Goal: Transaction & Acquisition: Subscribe to service/newsletter

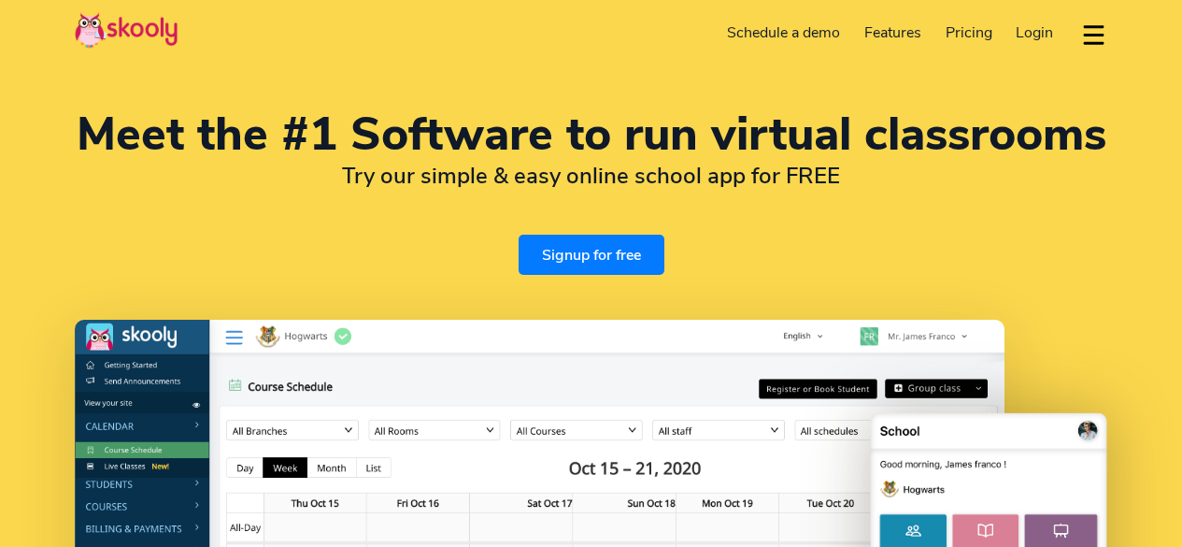
select select "en"
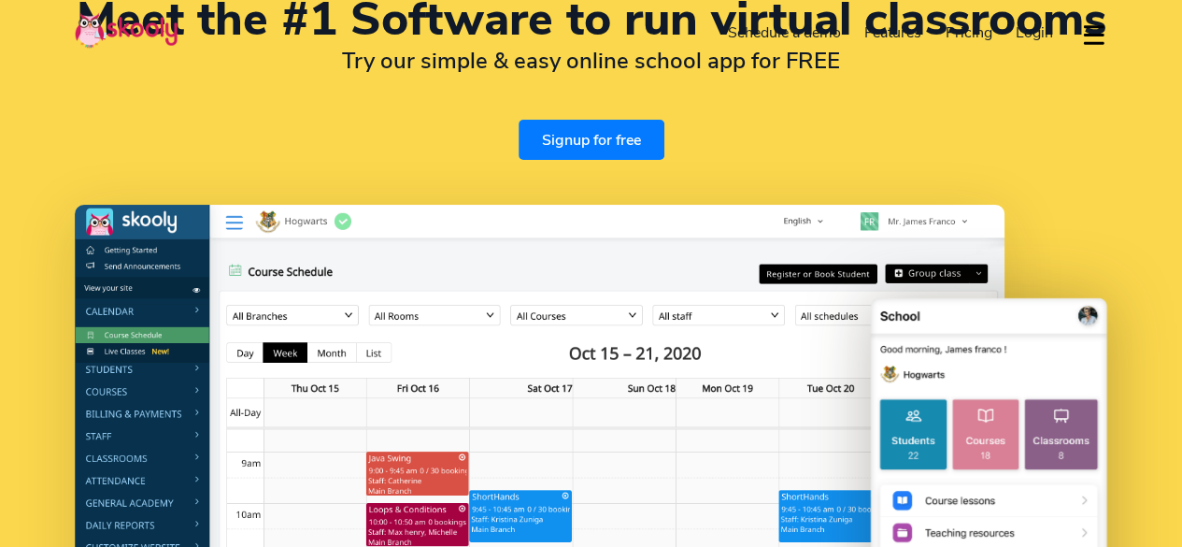
select select "60"
select select "[GEOGRAPHIC_DATA]"
select select "[GEOGRAPHIC_DATA]/Kuala_Lumpur"
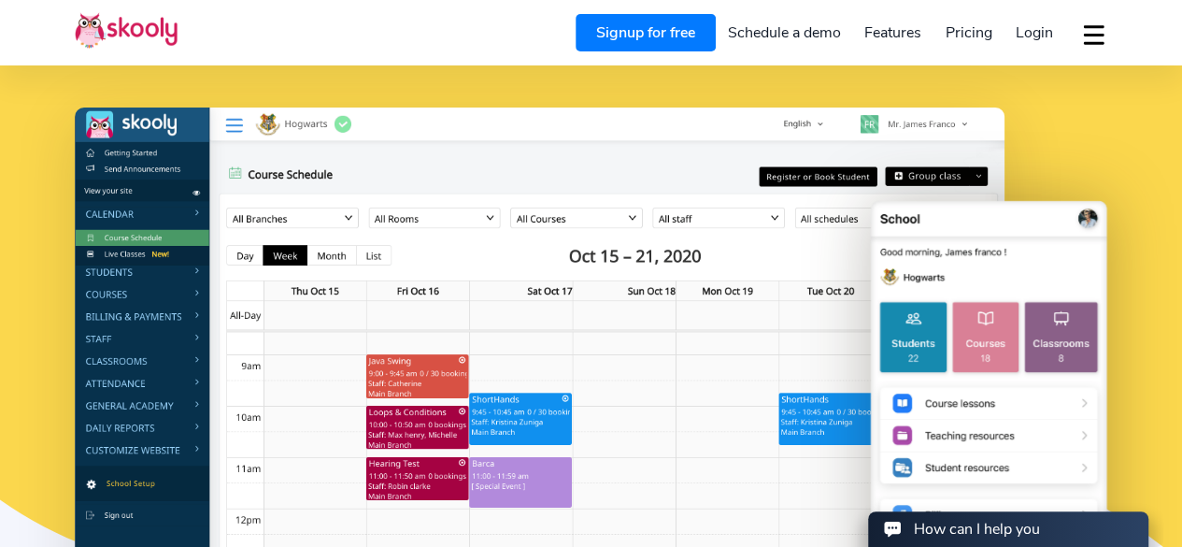
scroll to position [210, 0]
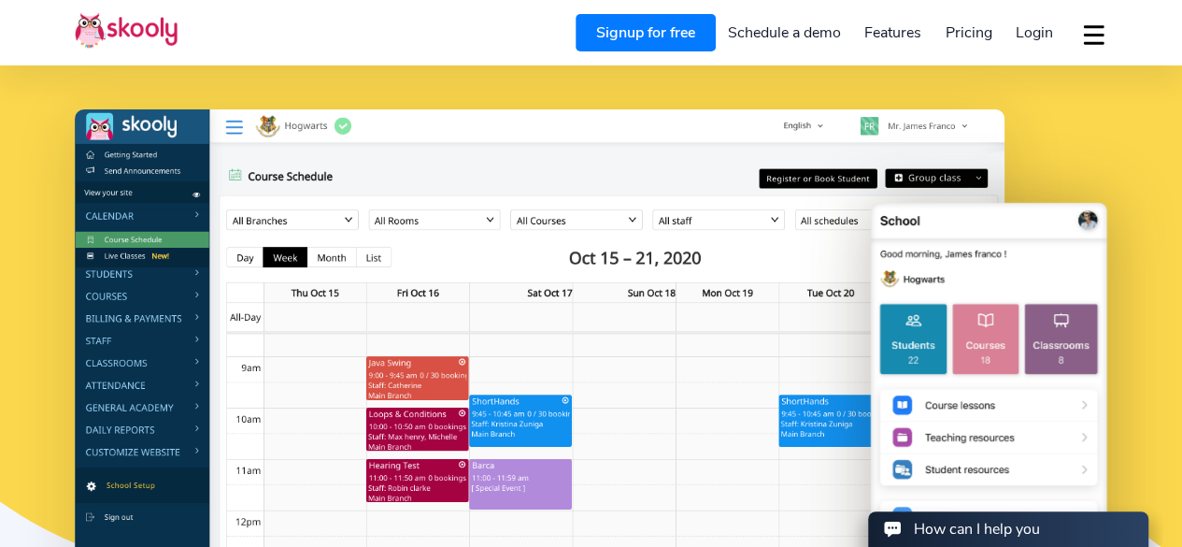
click at [674, 36] on link "Signup for free" at bounding box center [646, 32] width 140 height 37
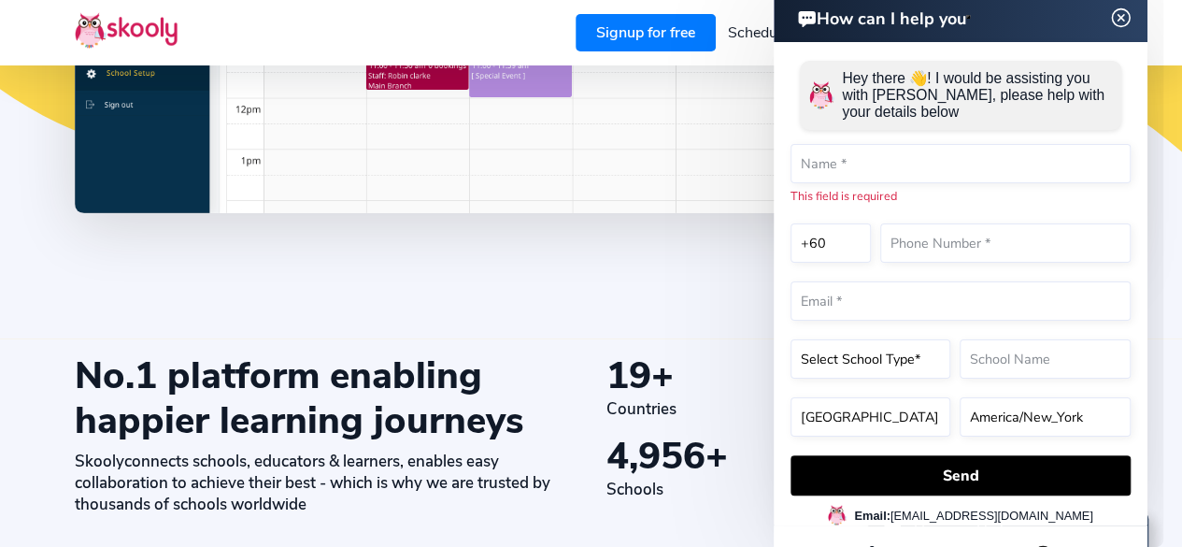
scroll to position [629, 0]
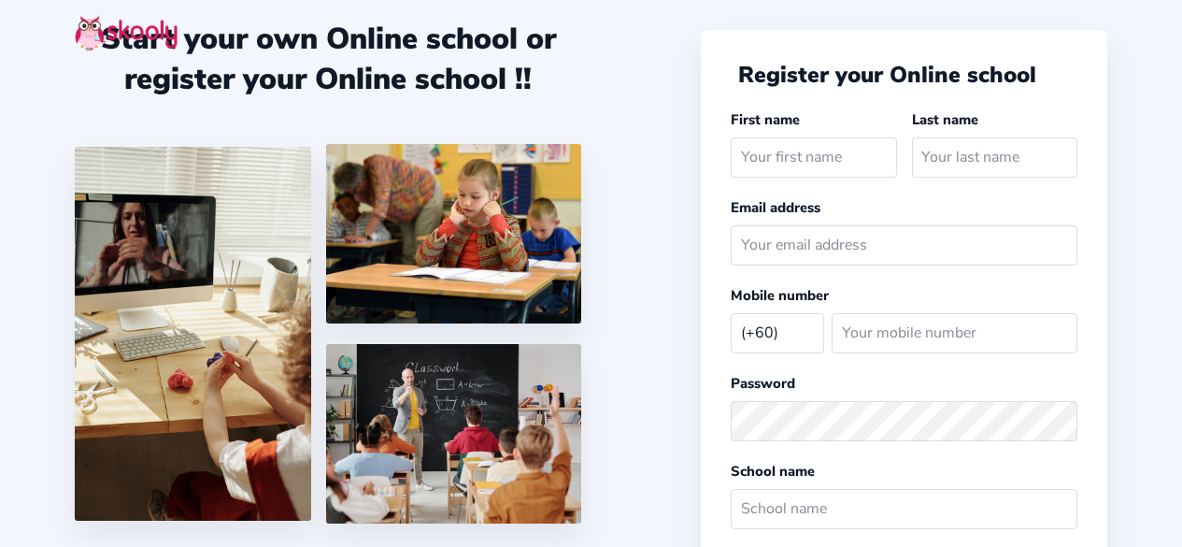
select select "MY"
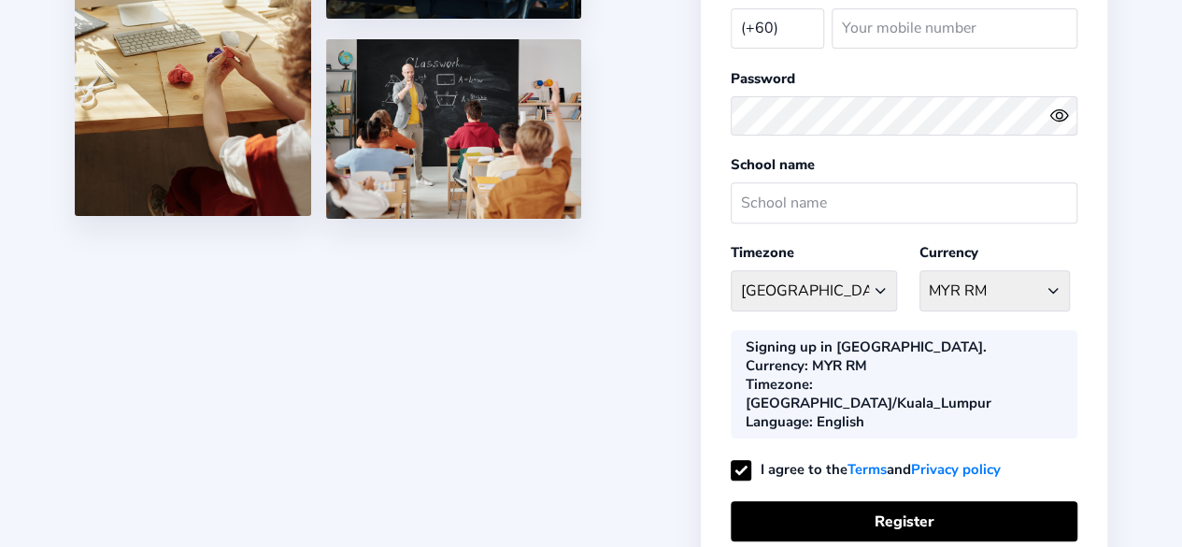
scroll to position [402, 0]
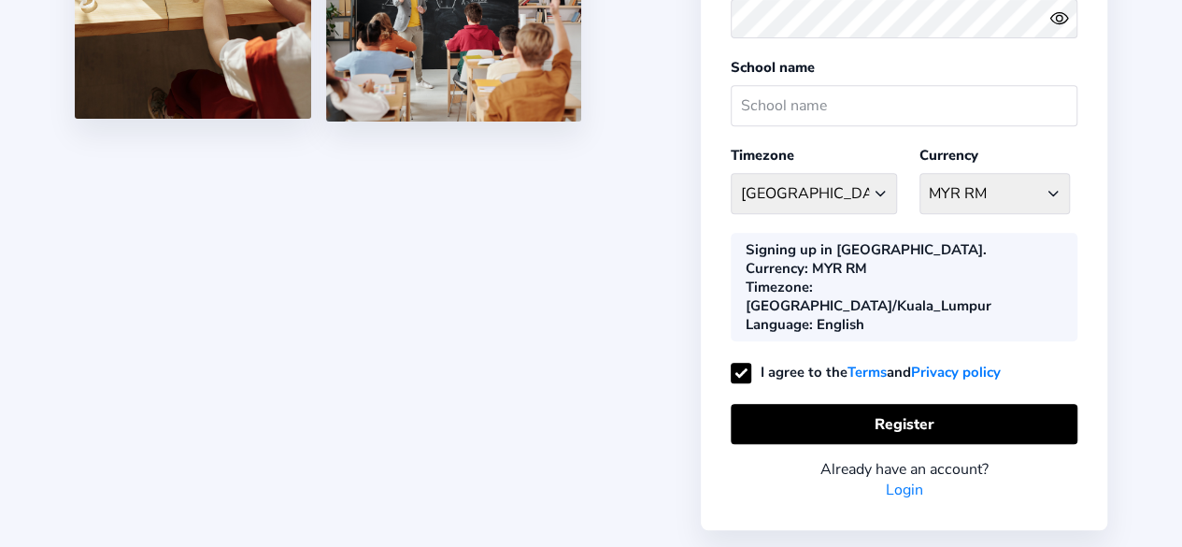
click at [903, 479] on link "Login" at bounding box center [904, 489] width 37 height 21
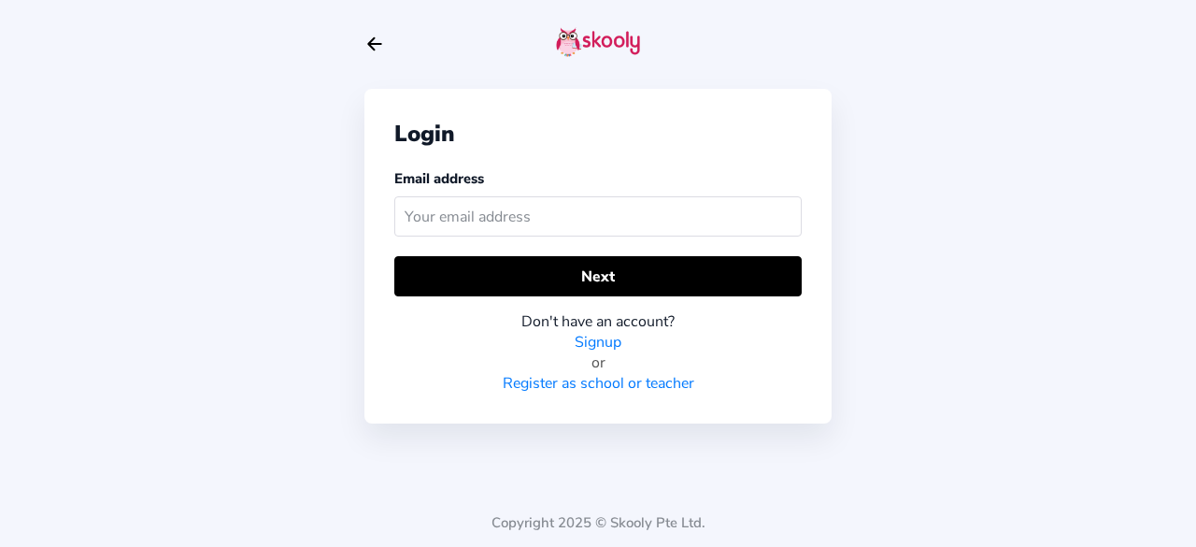
click at [600, 341] on link "Signup" at bounding box center [598, 342] width 47 height 21
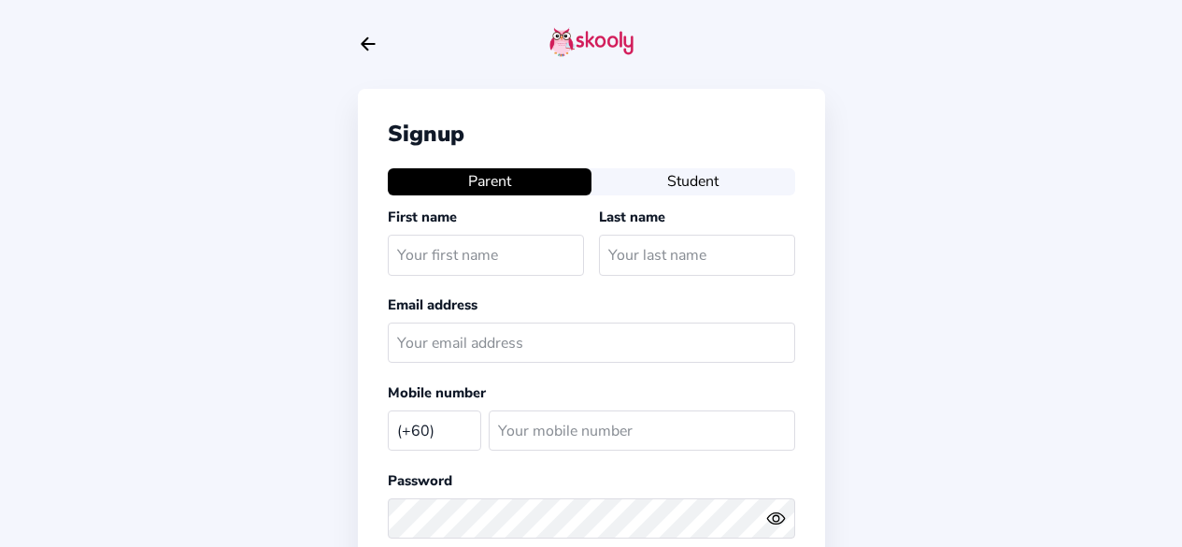
select select "MY"
click at [645, 180] on button "Student" at bounding box center [694, 181] width 204 height 26
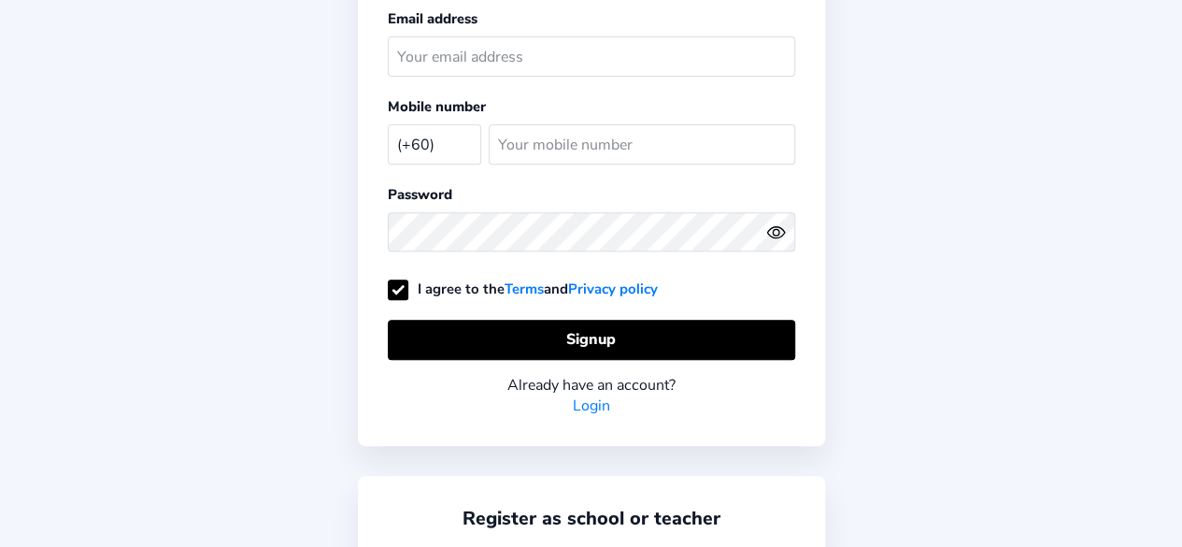
scroll to position [338, 0]
